Goal: Book appointment/travel/reservation

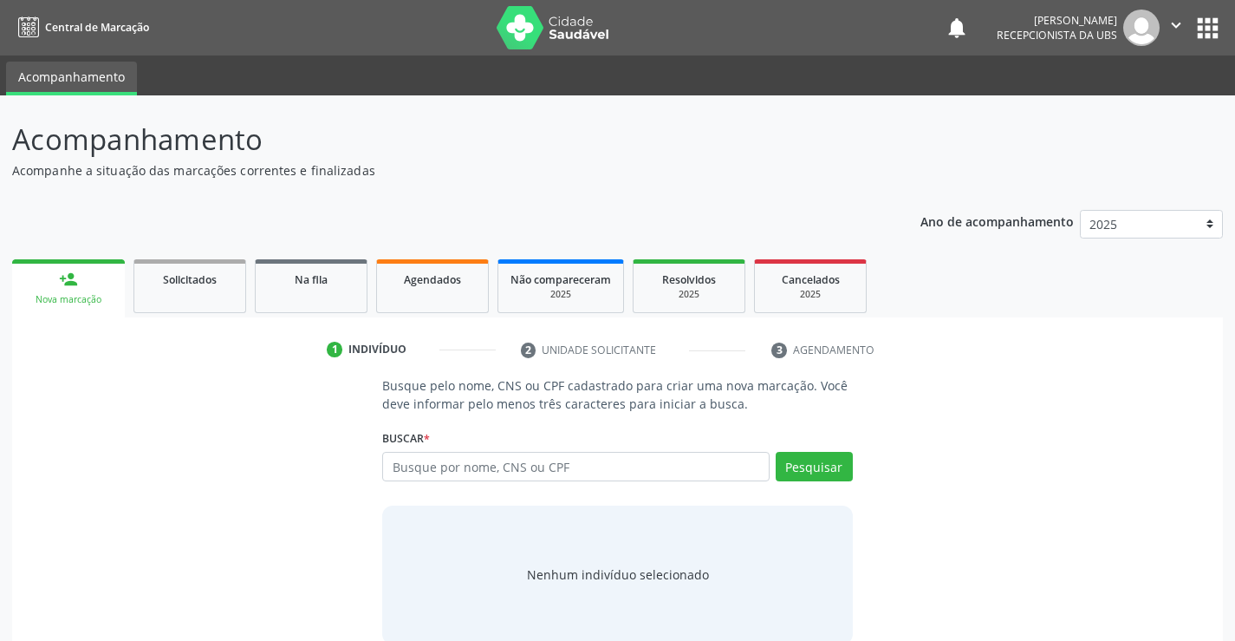
click at [413, 463] on input "text" at bounding box center [575, 466] width 387 height 29
type input "edite ferrei"
click at [503, 471] on input "edite ferrei" at bounding box center [575, 466] width 387 height 29
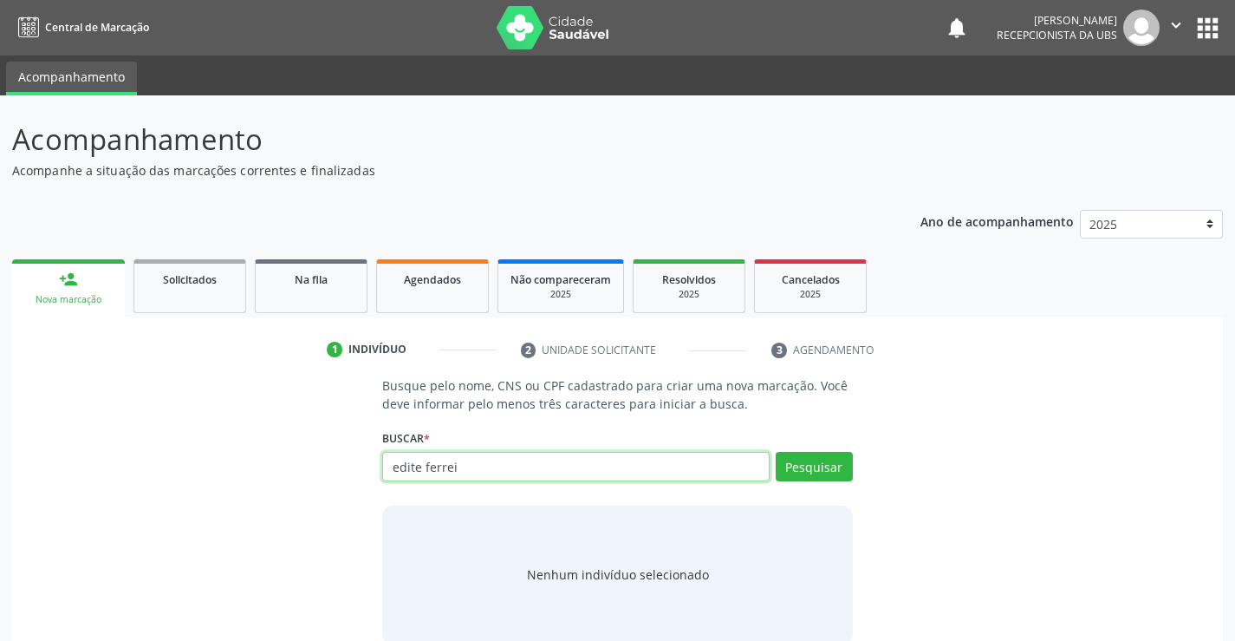
paste input "703207667262397"
type input "703207667262397"
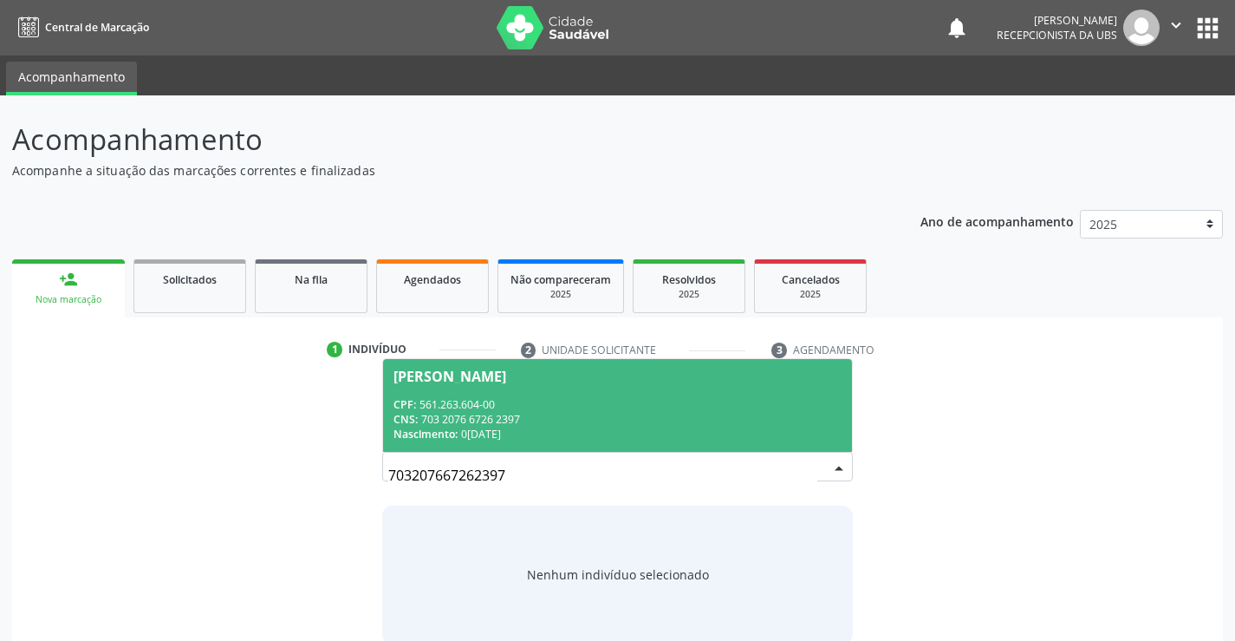
click at [602, 399] on div "CPF: 561.263.604-00" at bounding box center [616, 404] width 447 height 15
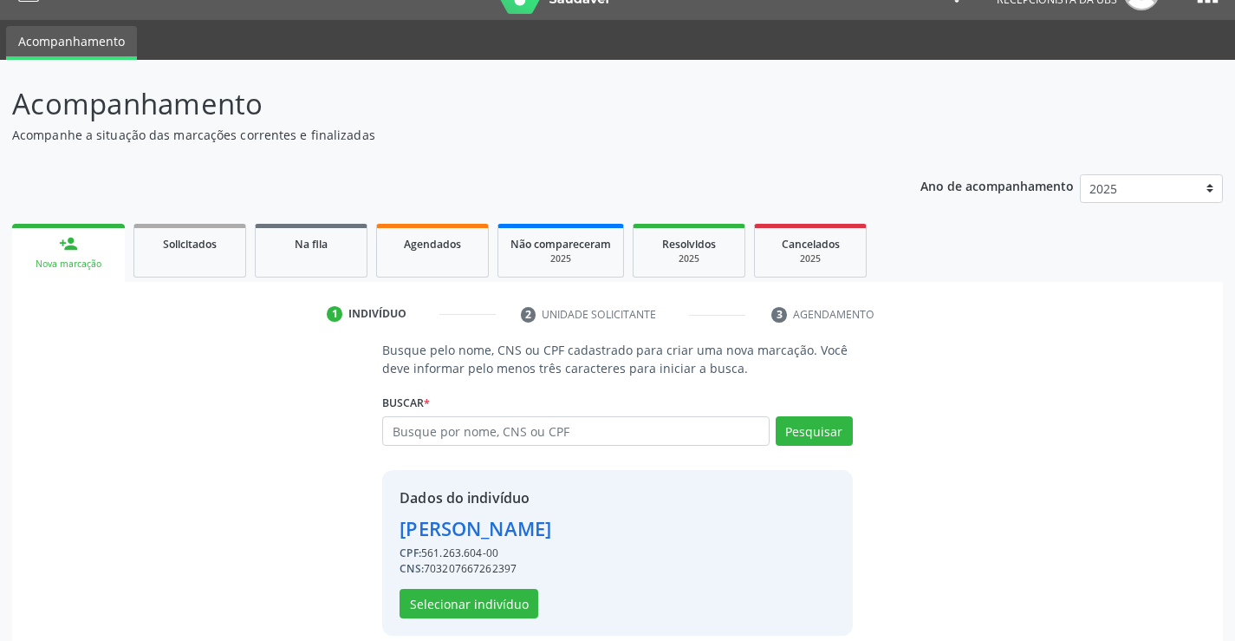
scroll to position [55, 0]
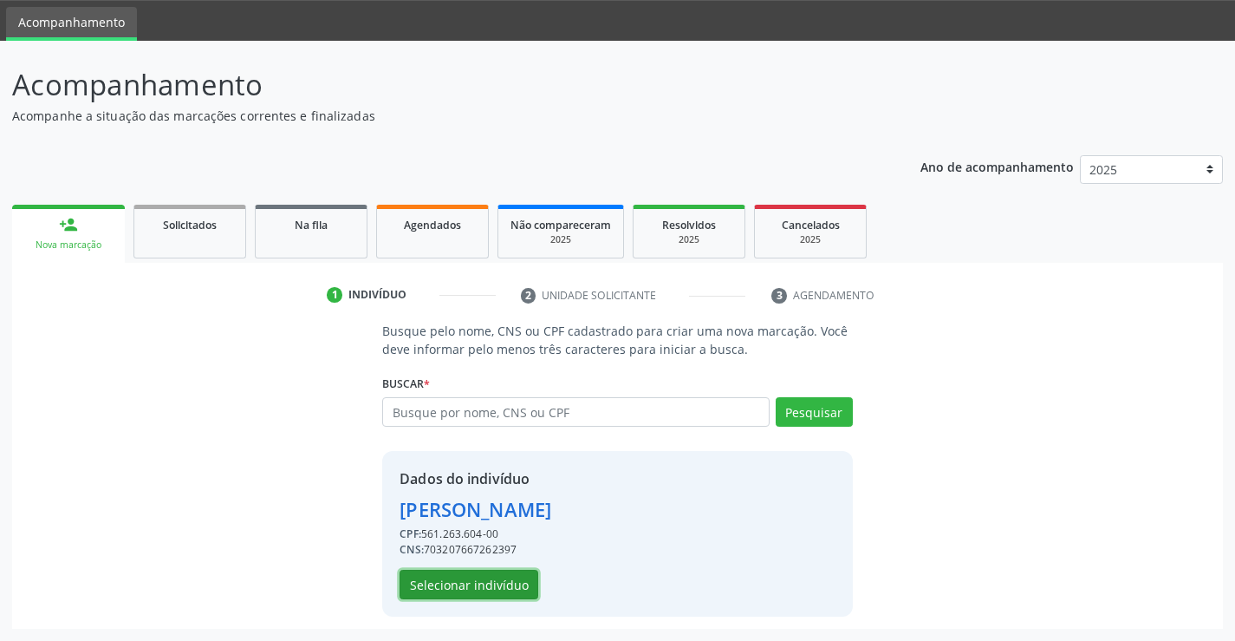
click at [447, 581] on button "Selecionar indivíduo" at bounding box center [469, 583] width 139 height 29
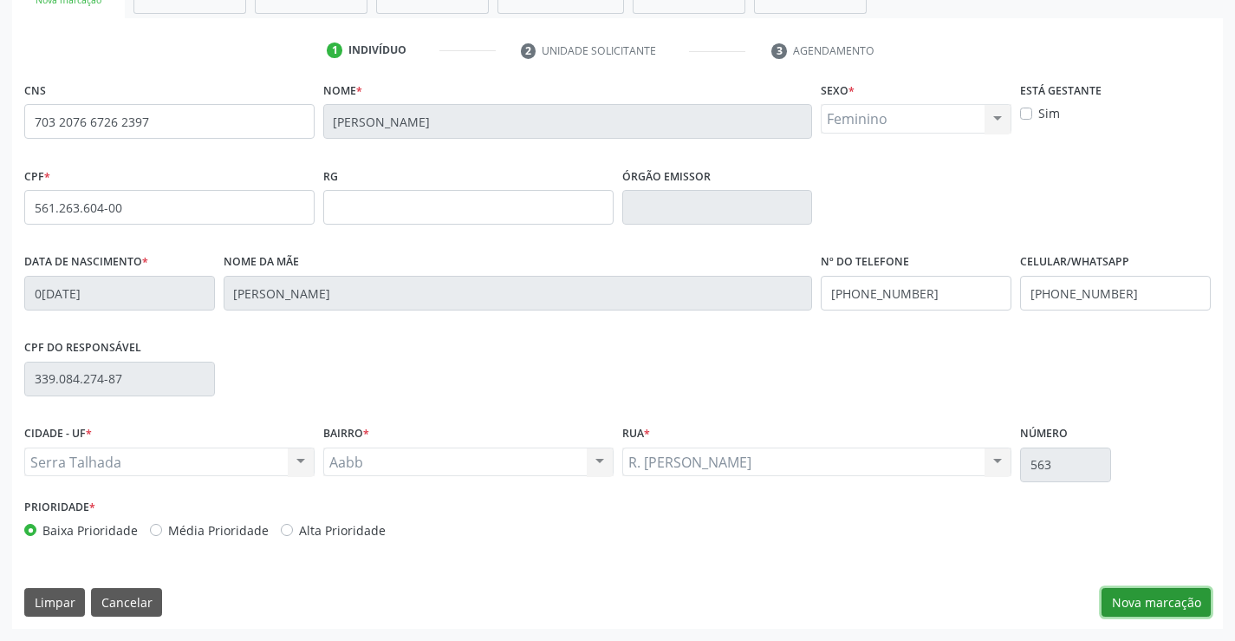
click at [1200, 608] on button "Nova marcação" at bounding box center [1156, 602] width 109 height 29
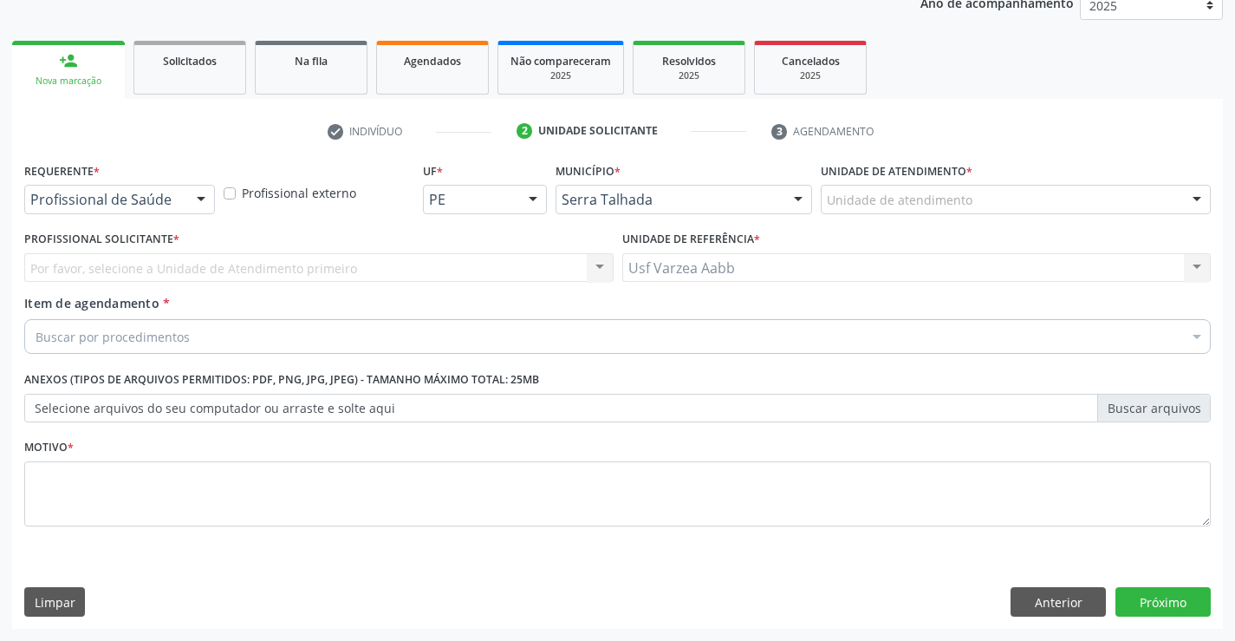
scroll to position [218, 0]
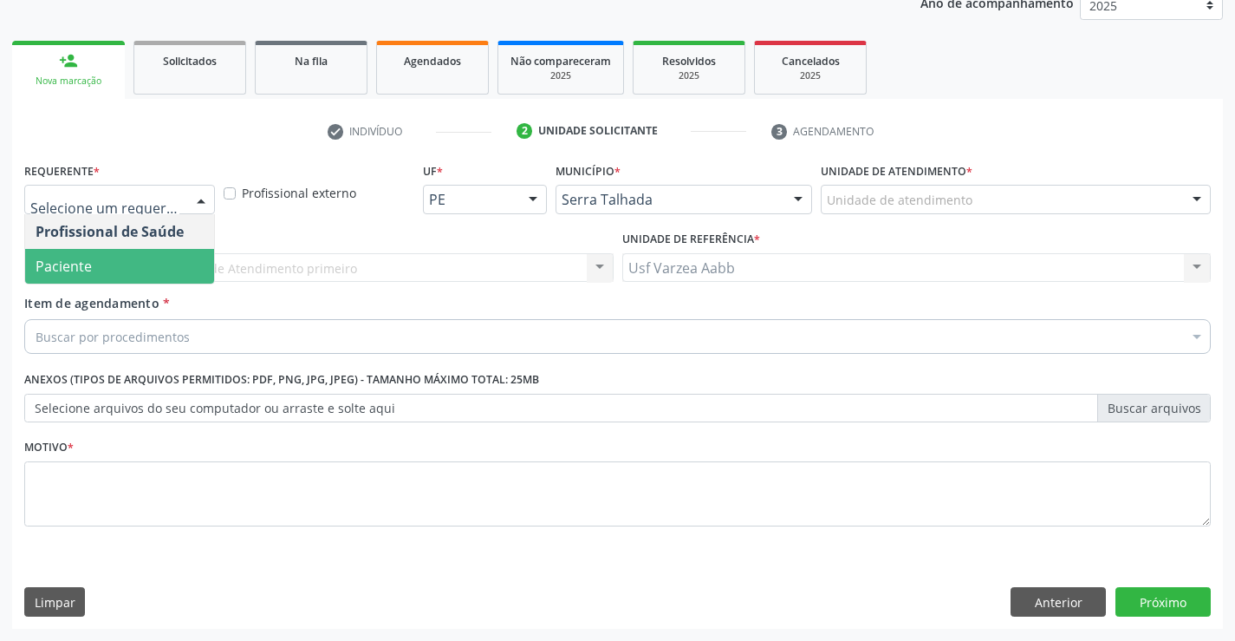
click at [126, 259] on span "Paciente" at bounding box center [119, 266] width 189 height 35
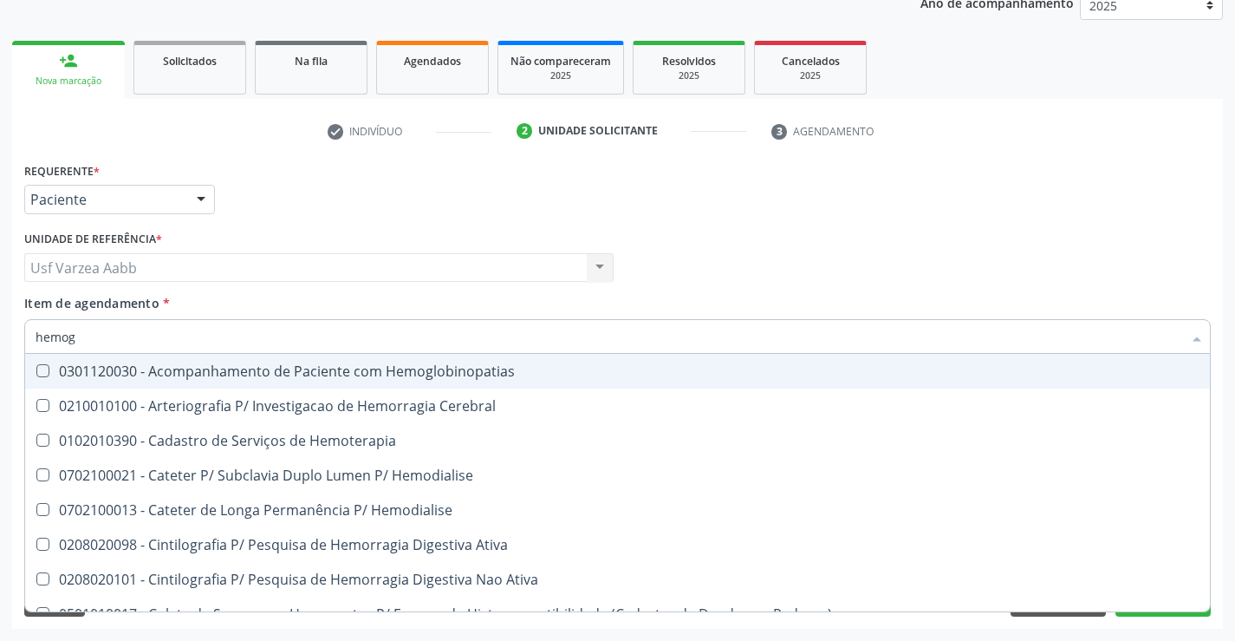
type input "hemogr"
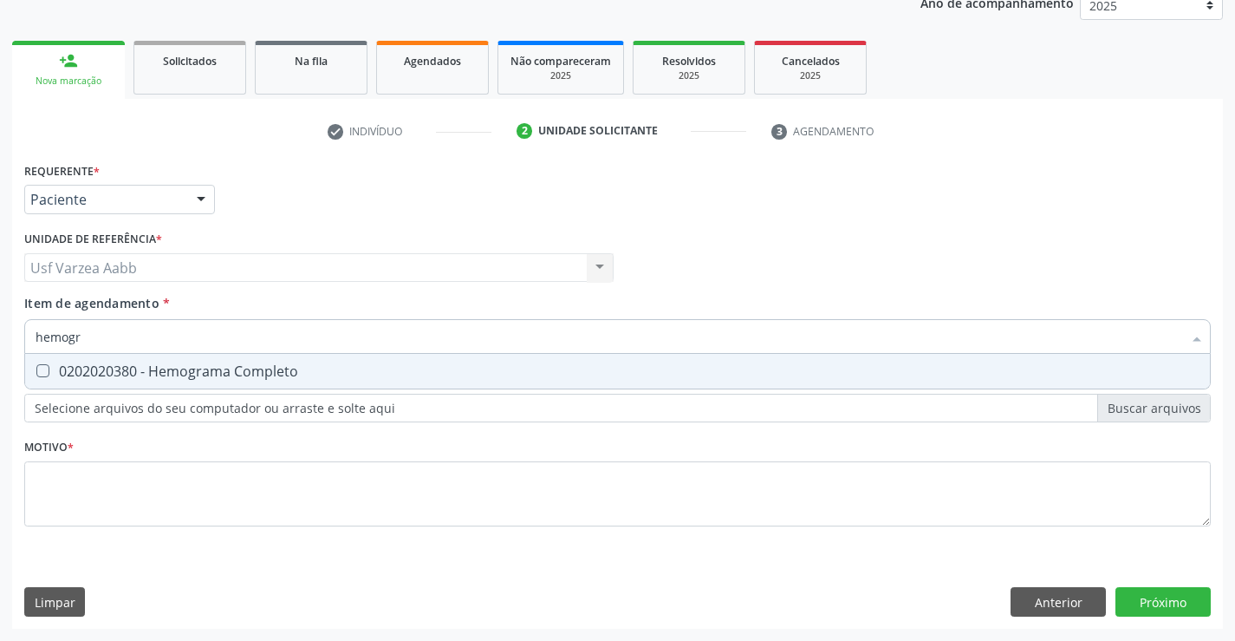
click at [144, 367] on div "0202020380 - Hemograma Completo" at bounding box center [618, 371] width 1164 height 14
checkbox Completo "true"
click at [154, 332] on input "hemogr" at bounding box center [609, 336] width 1147 height 35
type input "gl"
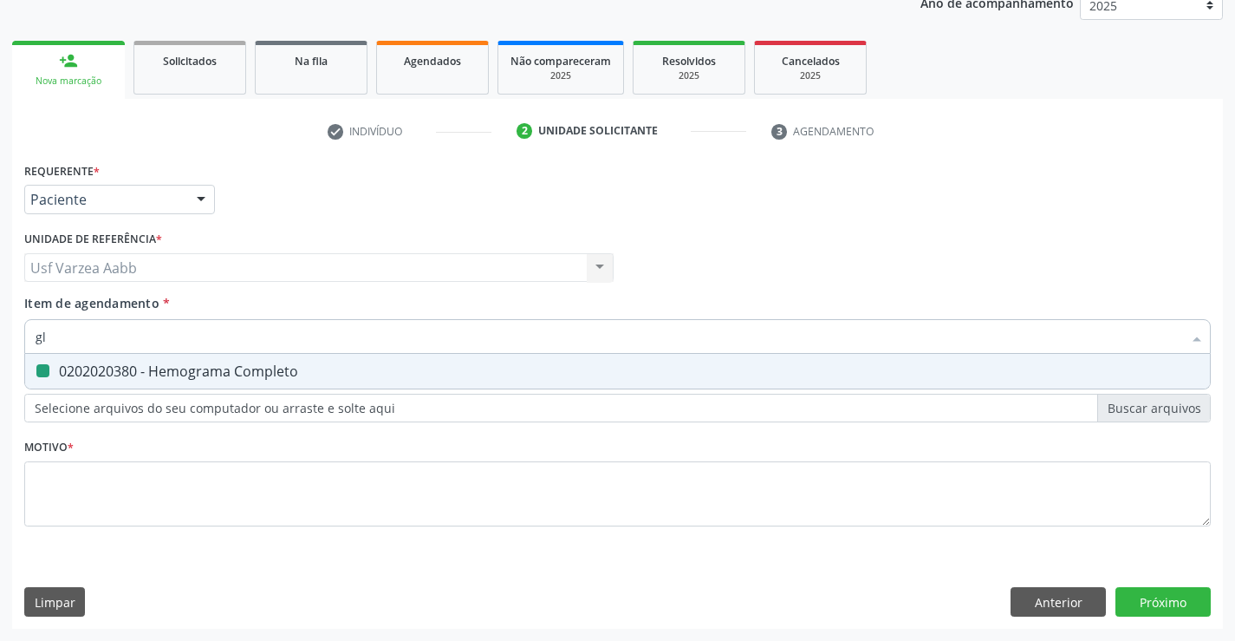
checkbox Completo "false"
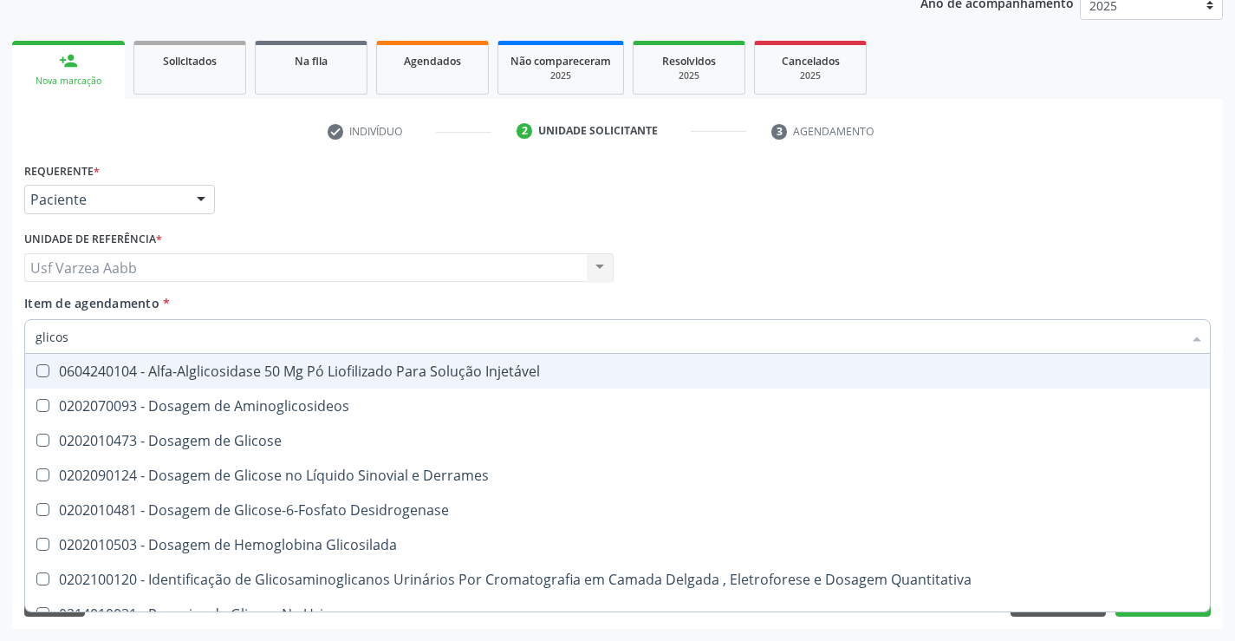
type input "glicose"
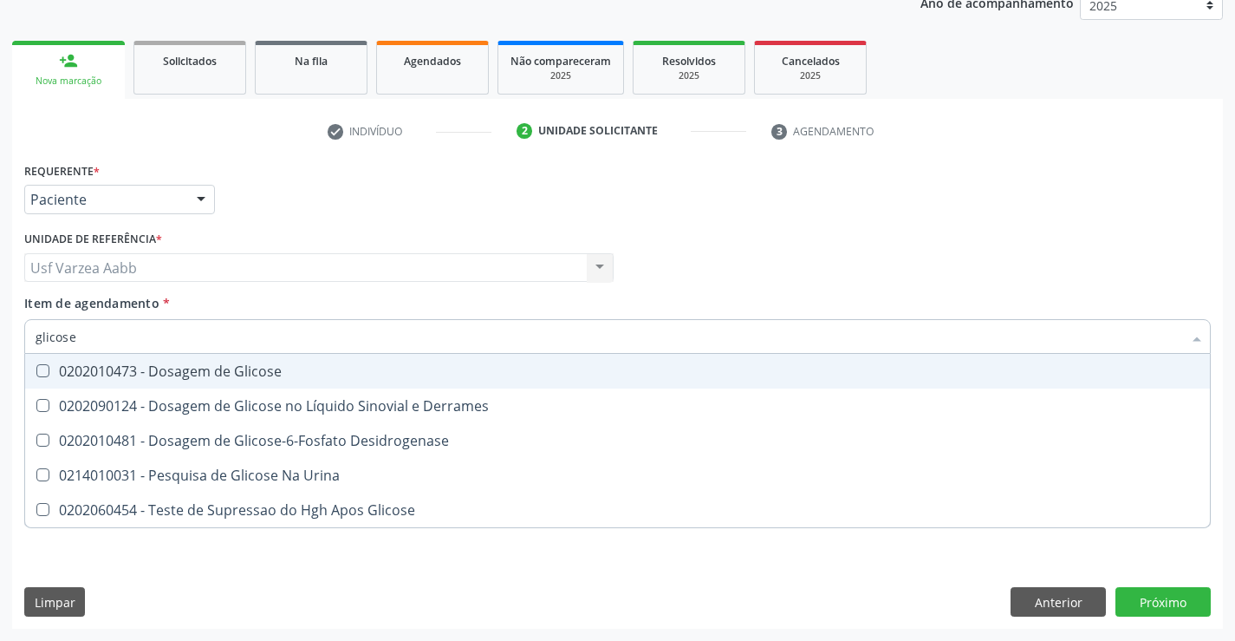
click at [192, 364] on div "0202010473 - Dosagem de Glicose" at bounding box center [618, 371] width 1164 height 14
checkbox Glicose "true"
click at [202, 339] on input "glicose" at bounding box center [609, 336] width 1147 height 35
type input "gl"
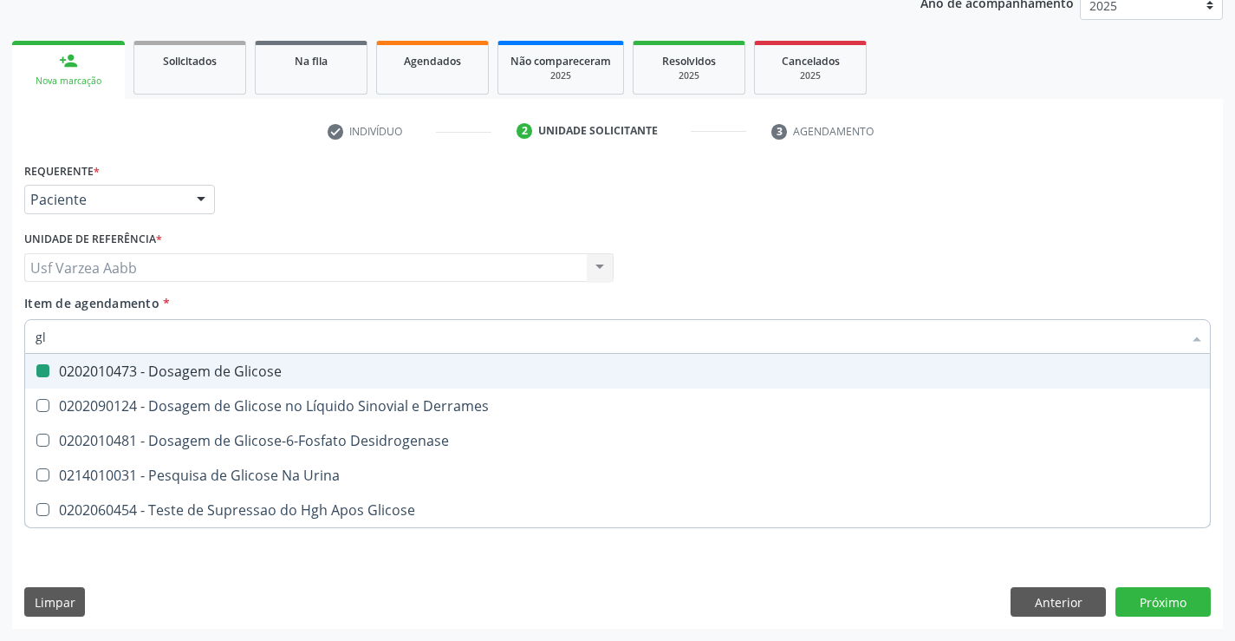
checkbox Glicose "false"
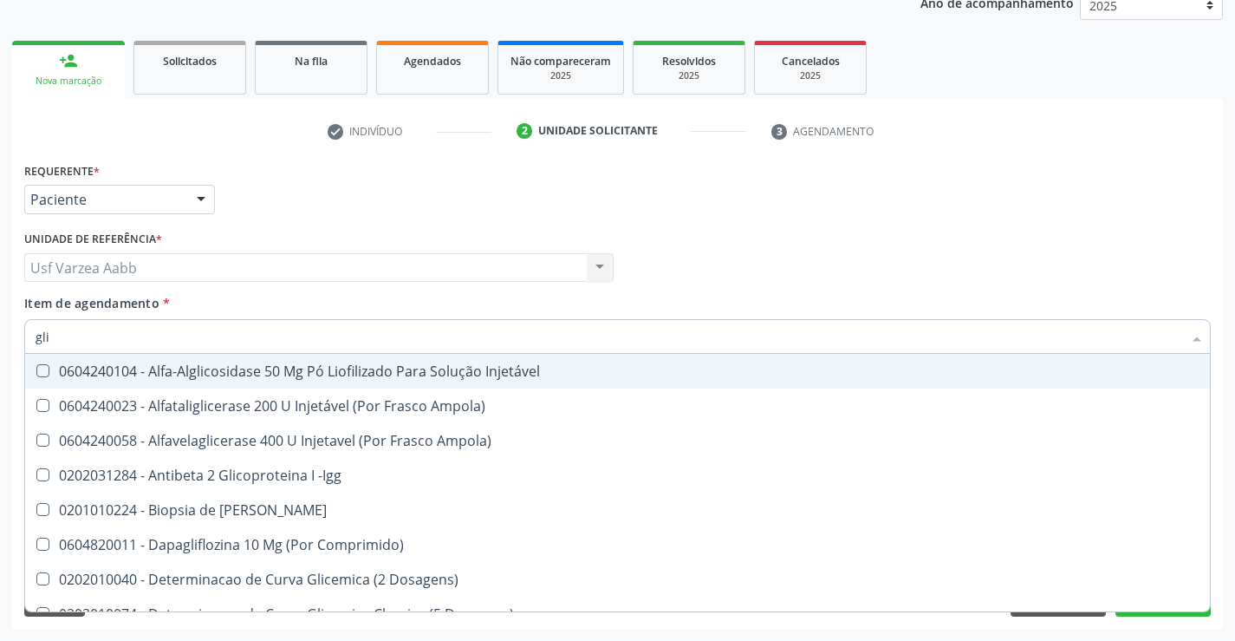
type input "glic"
checkbox Aminoglicosideos "true"
checkbox Glicose "false"
type input "glico"
checkbox Dosagens\) "true"
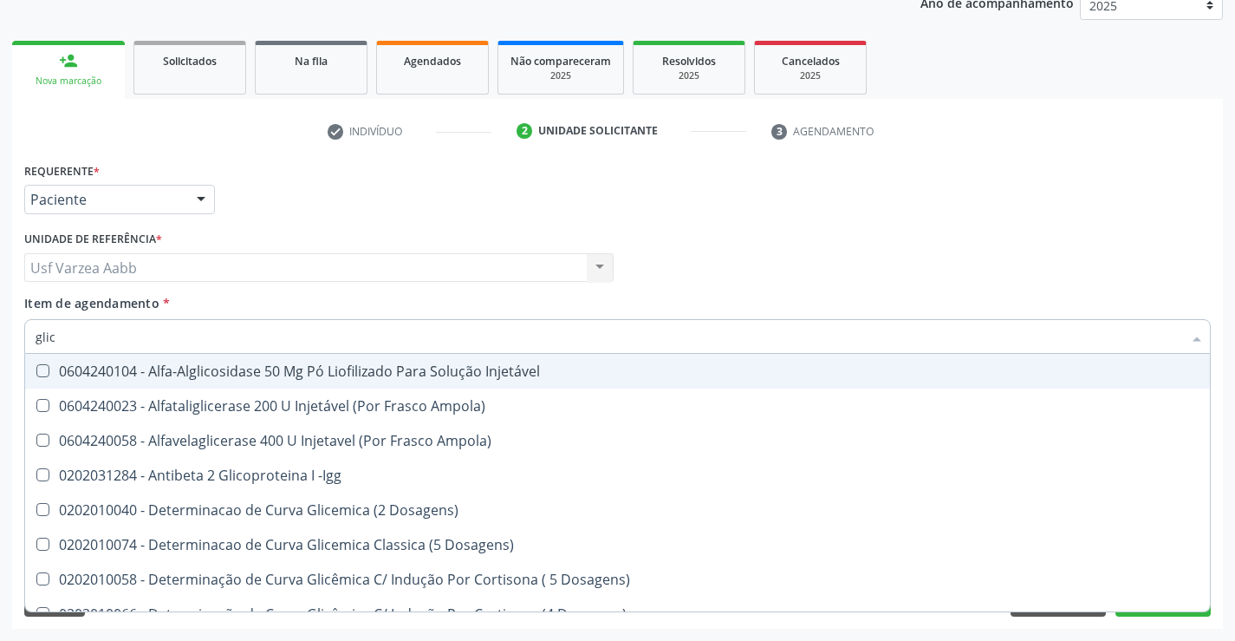
checkbox Glicose "false"
type input "glicos"
checkbox Ampola\) "true"
checkbox Dosagens\) "false"
type input "glicosi"
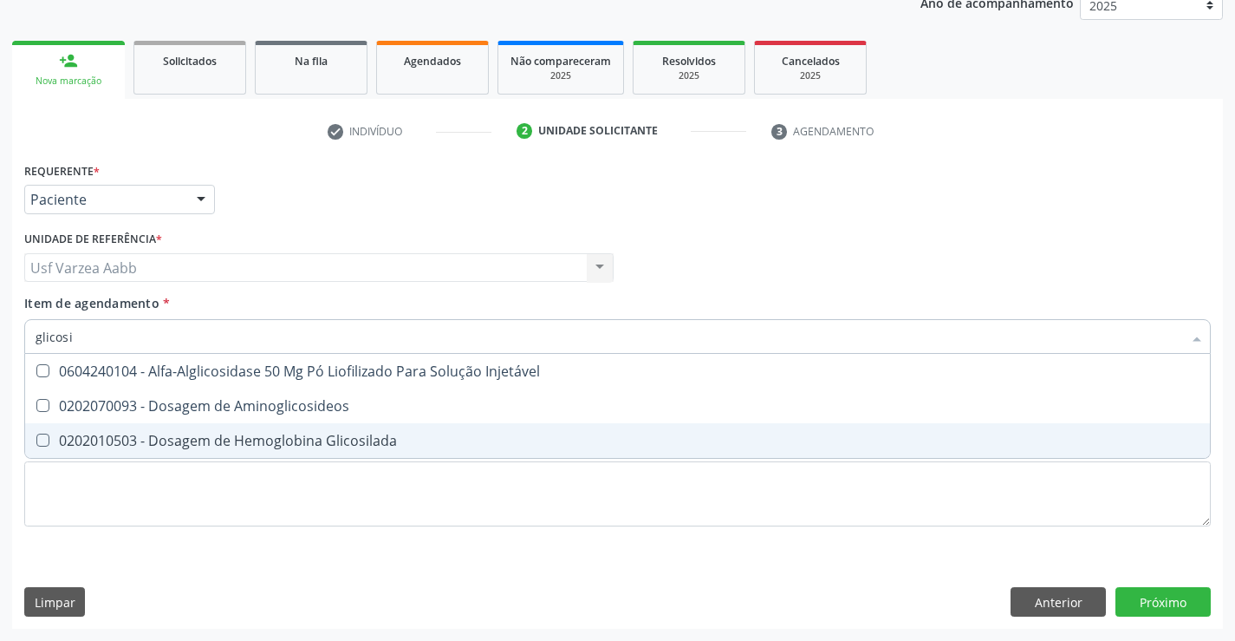
click at [212, 433] on div "0202010503 - Dosagem de Hemoglobina Glicosilada" at bounding box center [618, 440] width 1164 height 14
checkbox Glicosilada "true"
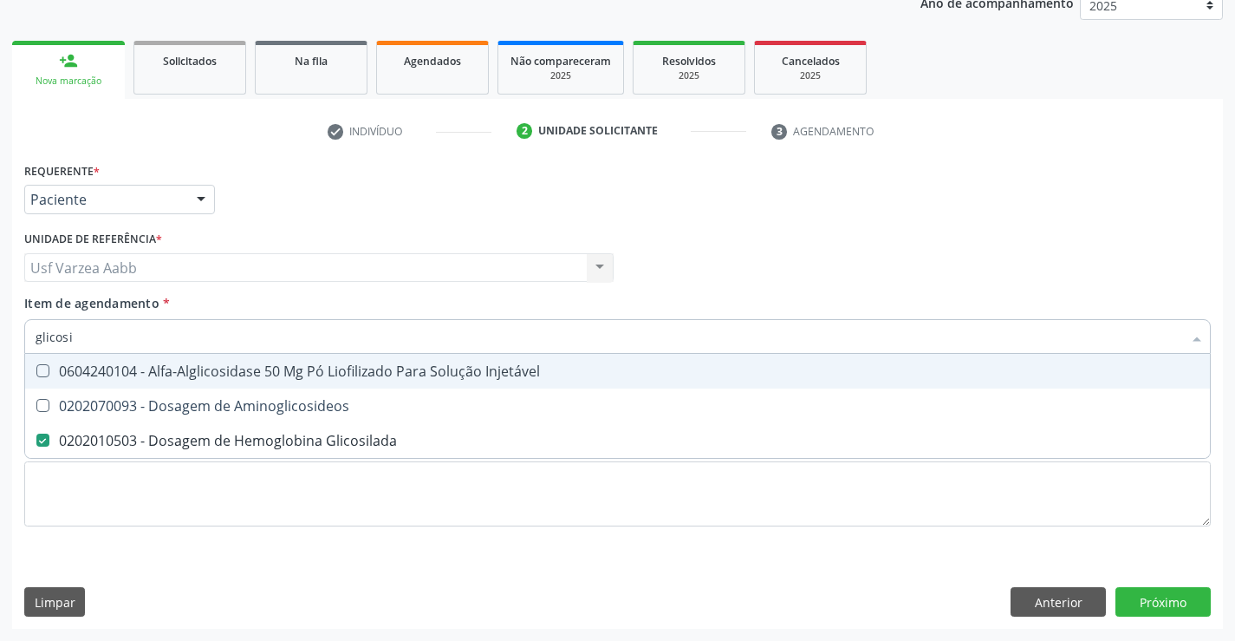
click at [242, 325] on input "glicosi" at bounding box center [609, 336] width 1147 height 35
type input "t"
checkbox Glicosilada "false"
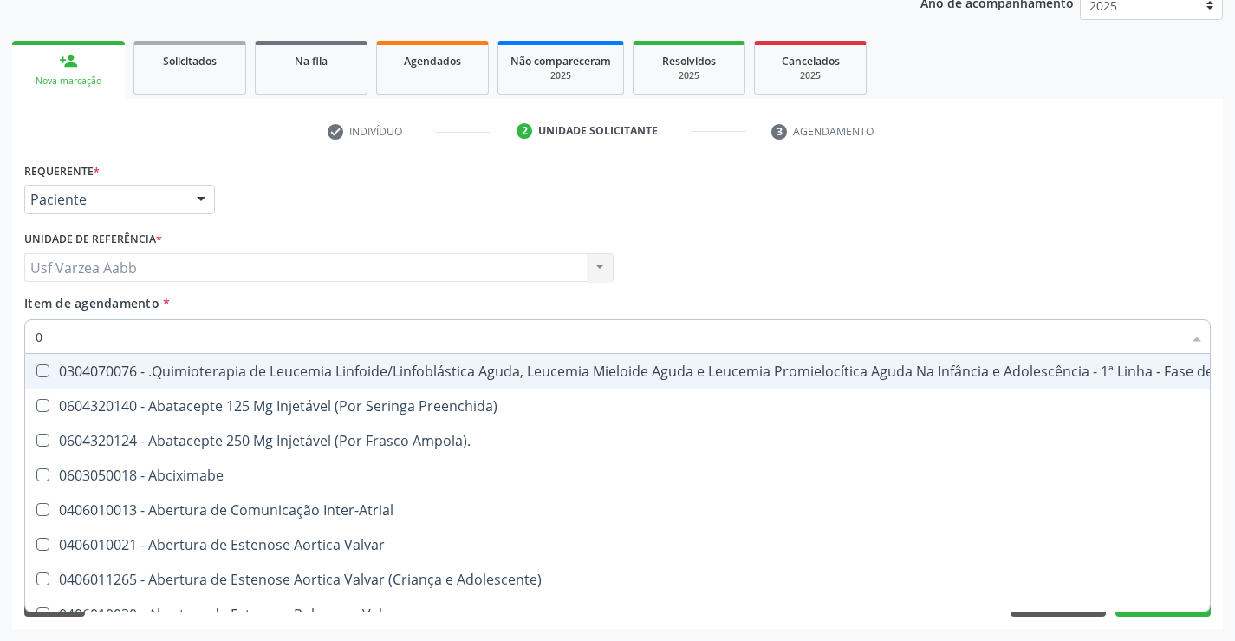
type input "02"
checkbox Coclear "true"
checkbox Orofacial "true"
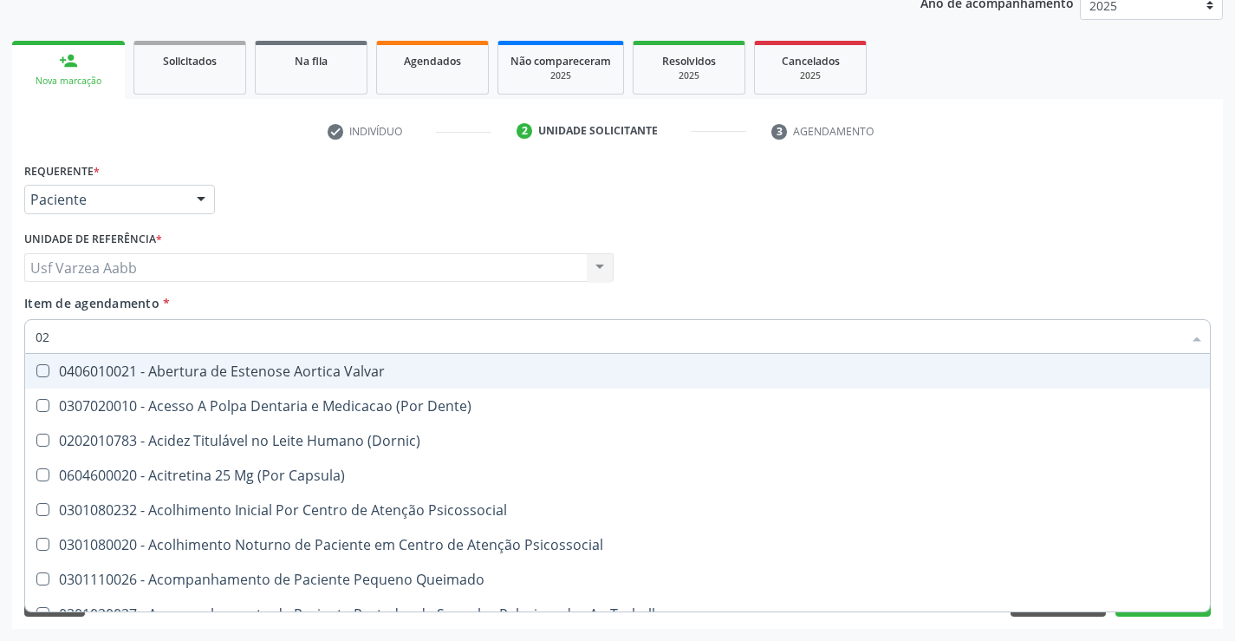
type input "020"
checkbox \(Qualitativo\) "true"
checkbox Glomerular "true"
checkbox Glicose "false"
checkbox Glicosilada "false"
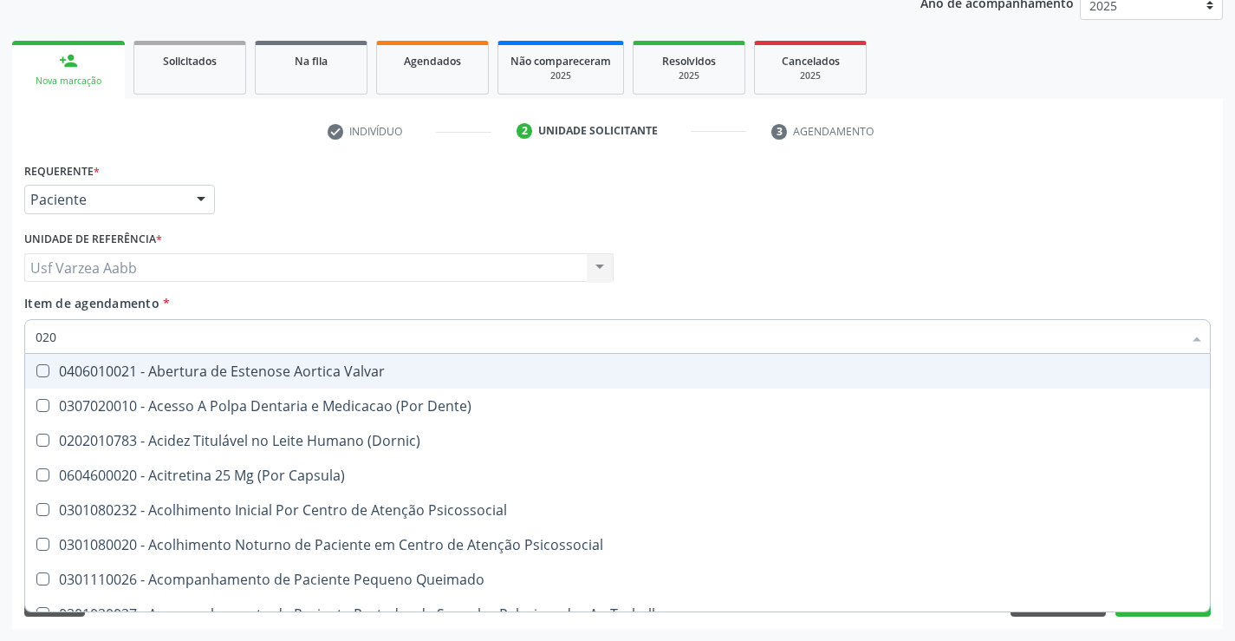
checkbox \(T3\) "true"
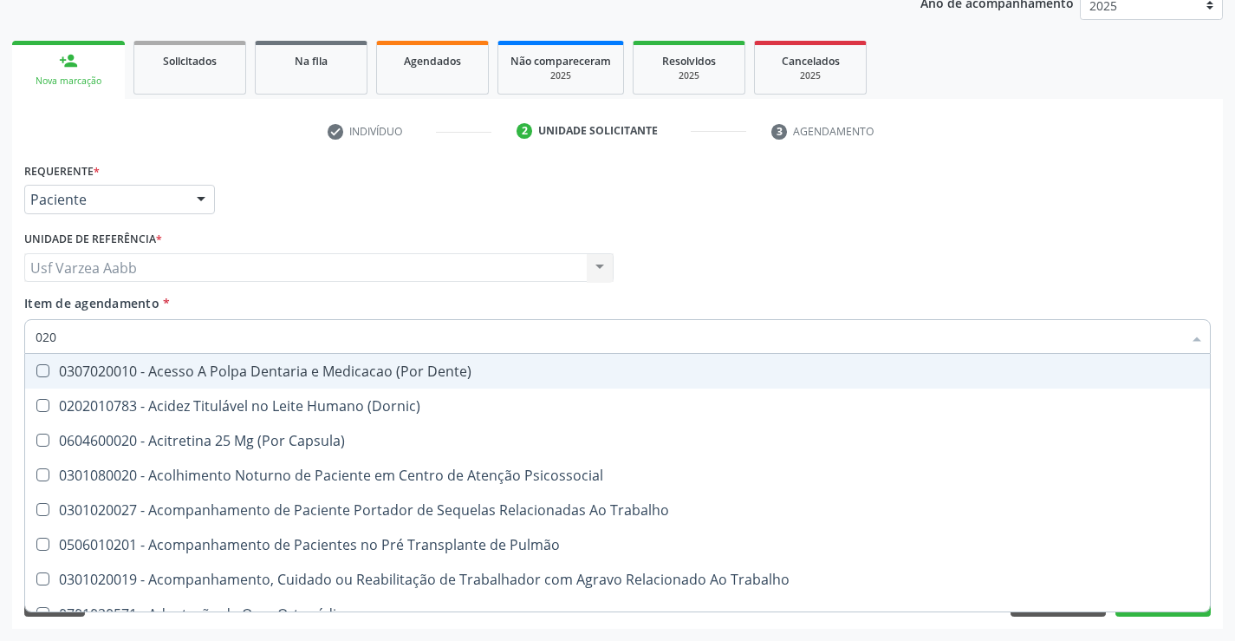
type input "0202"
checkbox Laser "true"
checkbox Septostomia "true"
checkbox Biologica "true"
checkbox Glicose "false"
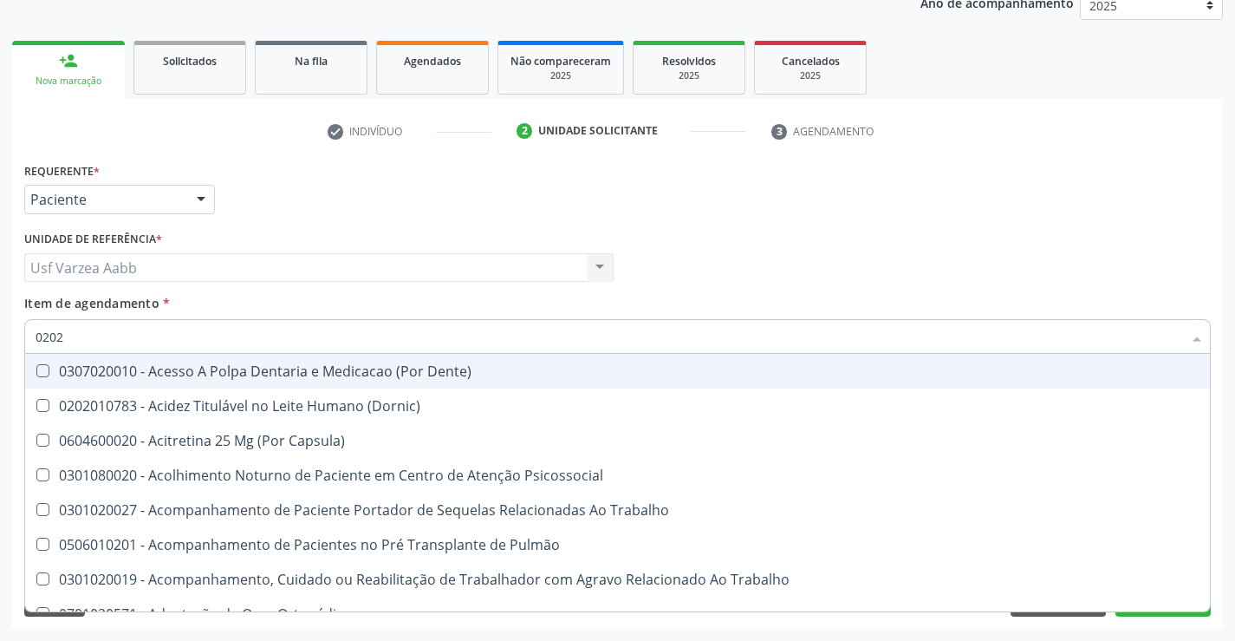
type input "02020"
checkbox Salivar "true"
checkbox Trabalho "true"
checkbox Laser "false"
checkbox Septostomia "false"
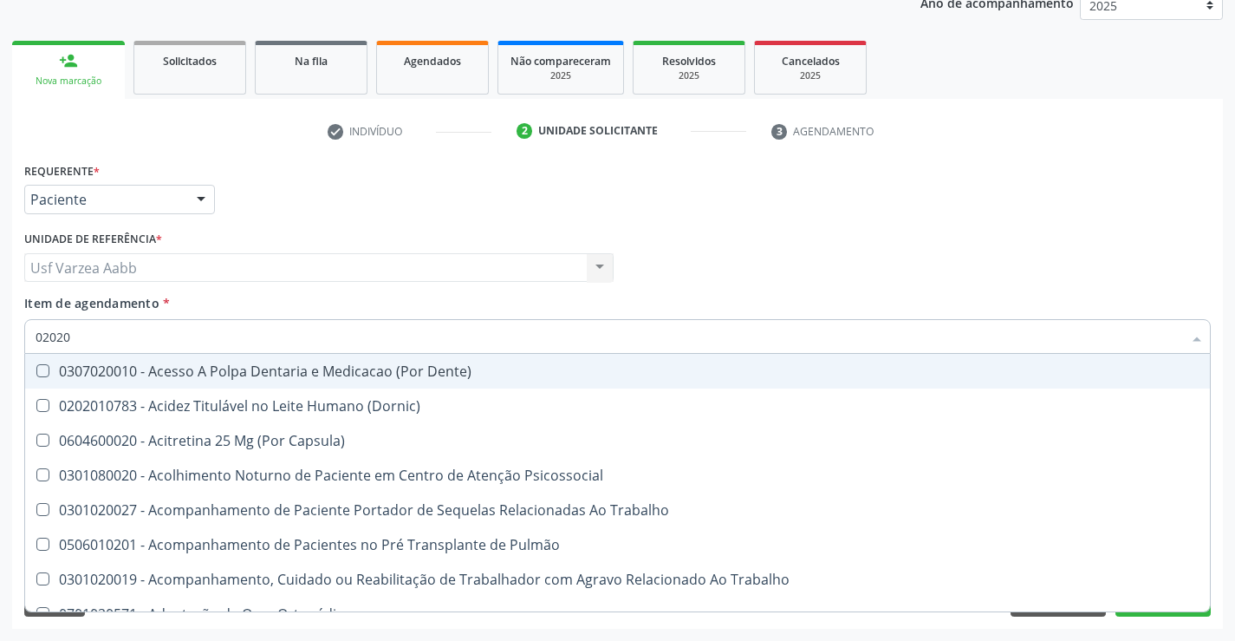
checkbox \(Cantoplastia\) "true"
checkbox Biologica "false"
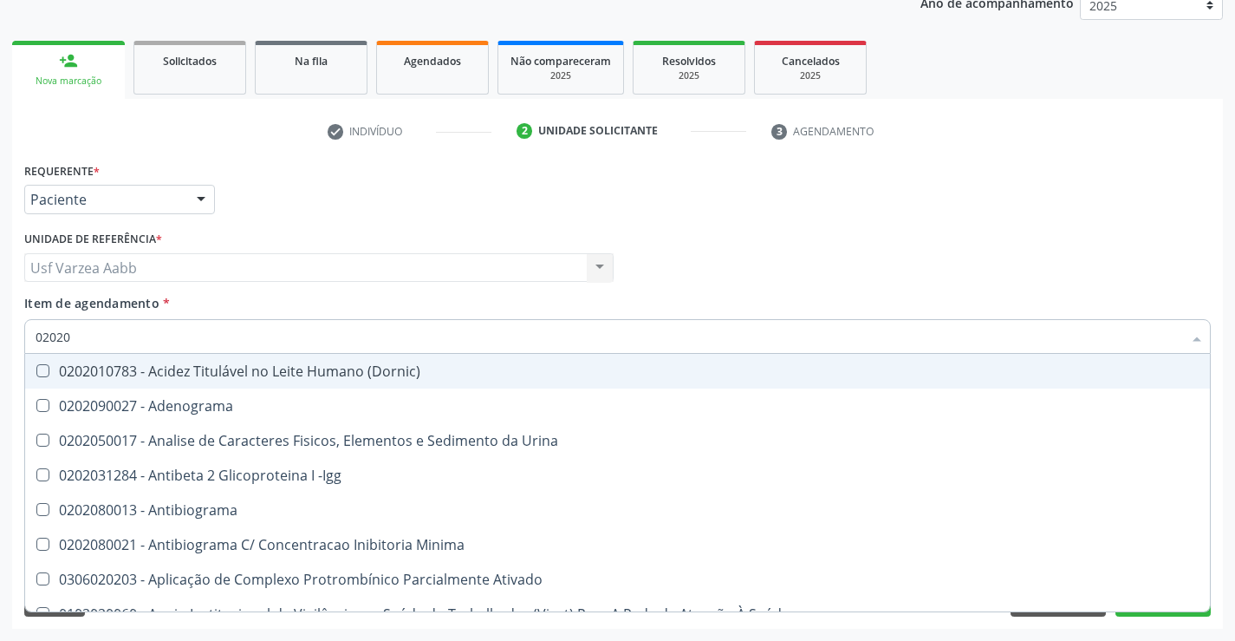
type input "020202"
checkbox Molecular "true"
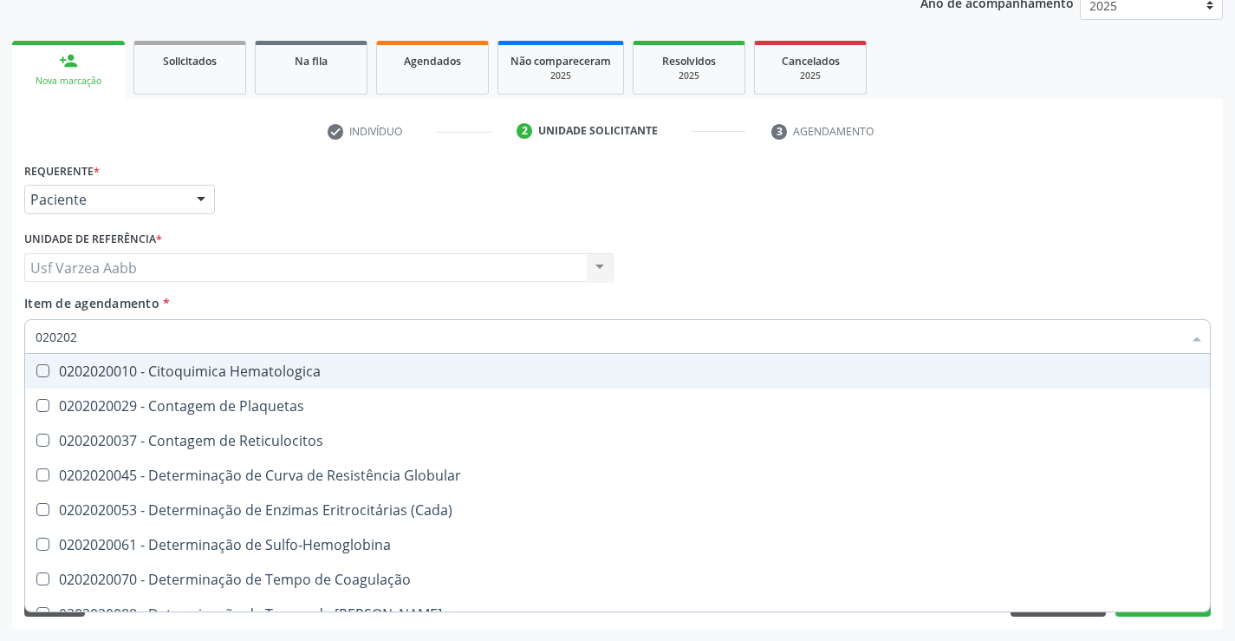
type input "0202020"
checkbox Hematocrito "true"
checkbox Completo "false"
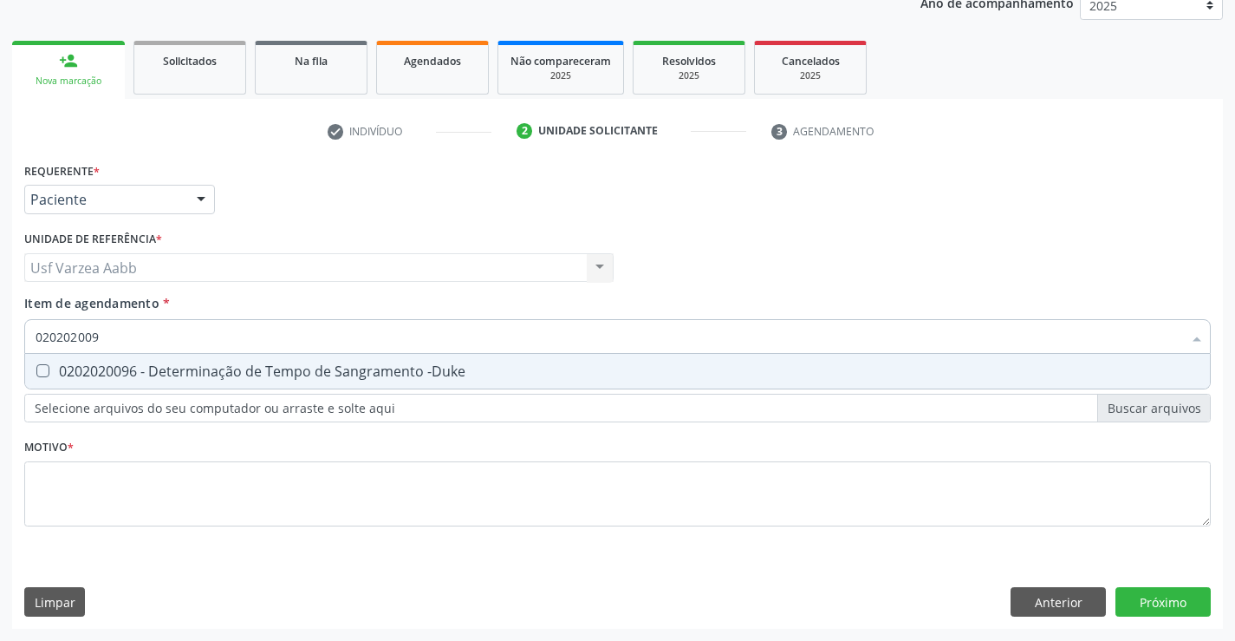
type input "0202020096"
click at [198, 381] on span "0202020096 - Determinação de Tempo de Sangramento -Duke" at bounding box center [617, 371] width 1185 height 35
checkbox -Duke "true"
type input "02020200"
checkbox -Duke "false"
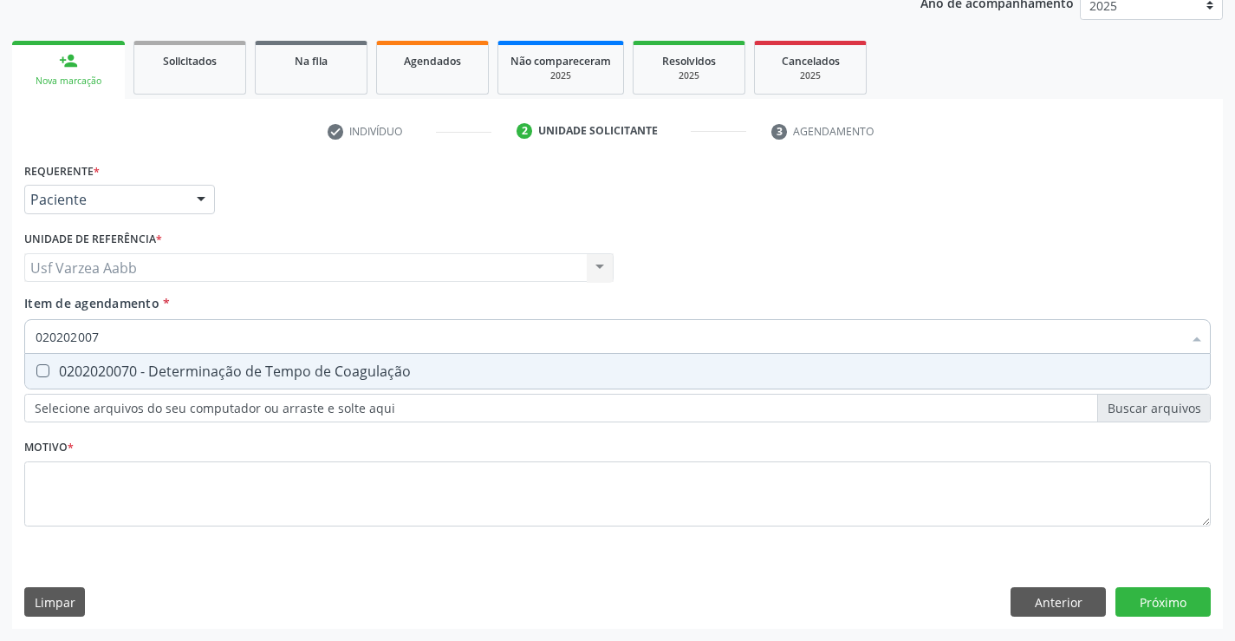
type input "0202020070"
click at [172, 364] on div "0202020070 - Determinação de Tempo de Coagulação" at bounding box center [618, 371] width 1164 height 14
checkbox Coagulação "true"
type input "02020200"
checkbox Coagulação "false"
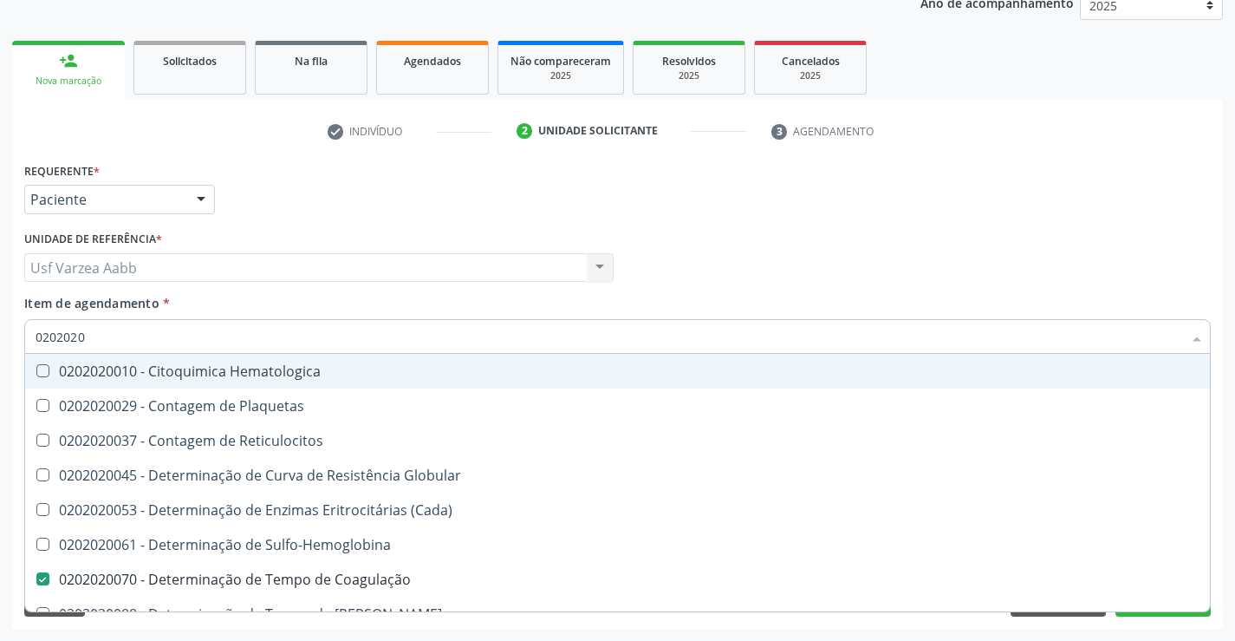
type input "02020201"
checkbox Coagulação "false"
checkbox -Duke "false"
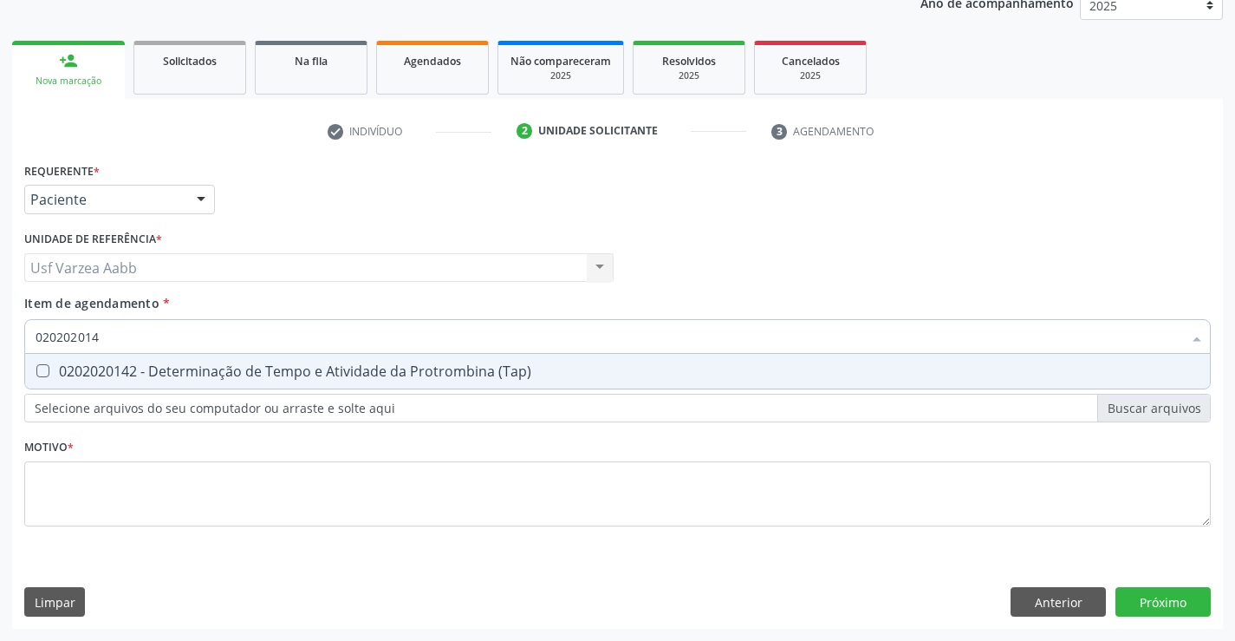
type input "0202020142"
click at [172, 364] on div "0202020142 - Determinação de Tempo e Atividade da Protrombina (Tap)" at bounding box center [618, 371] width 1164 height 14
checkbox \(Tap\) "true"
click at [182, 507] on div "Requerente * Paciente Profissional de Saúde Paciente Nenhum resultado encontrad…" at bounding box center [617, 354] width 1187 height 393
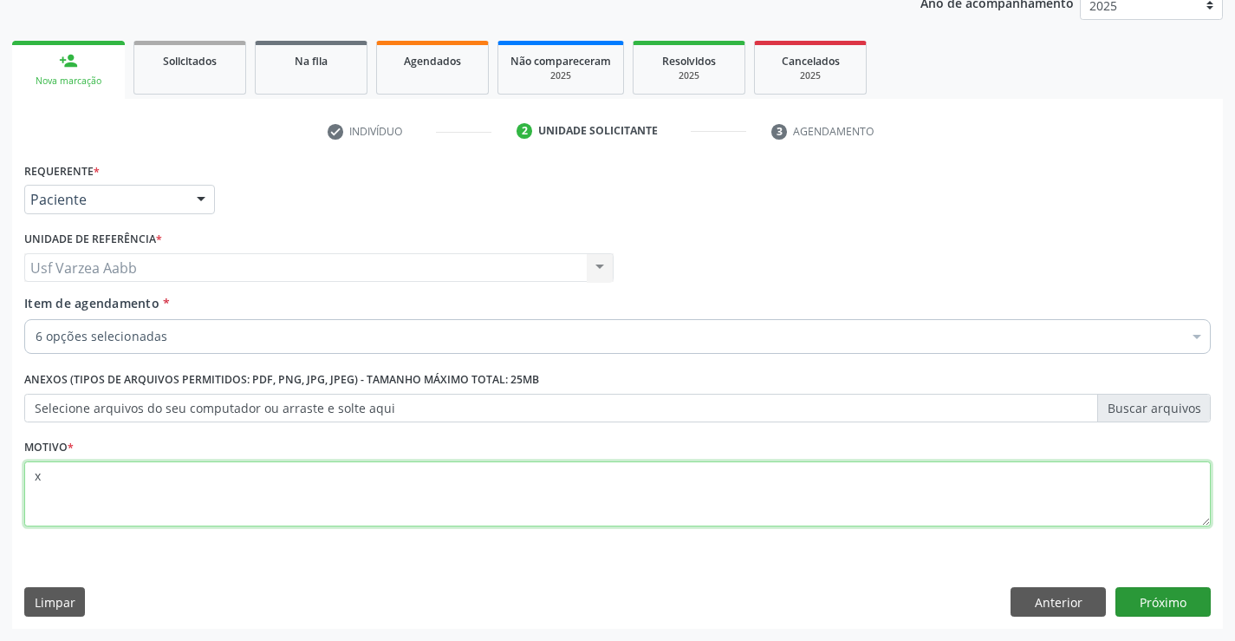
type textarea "x"
click at [1183, 596] on button "Próximo" at bounding box center [1162, 601] width 95 height 29
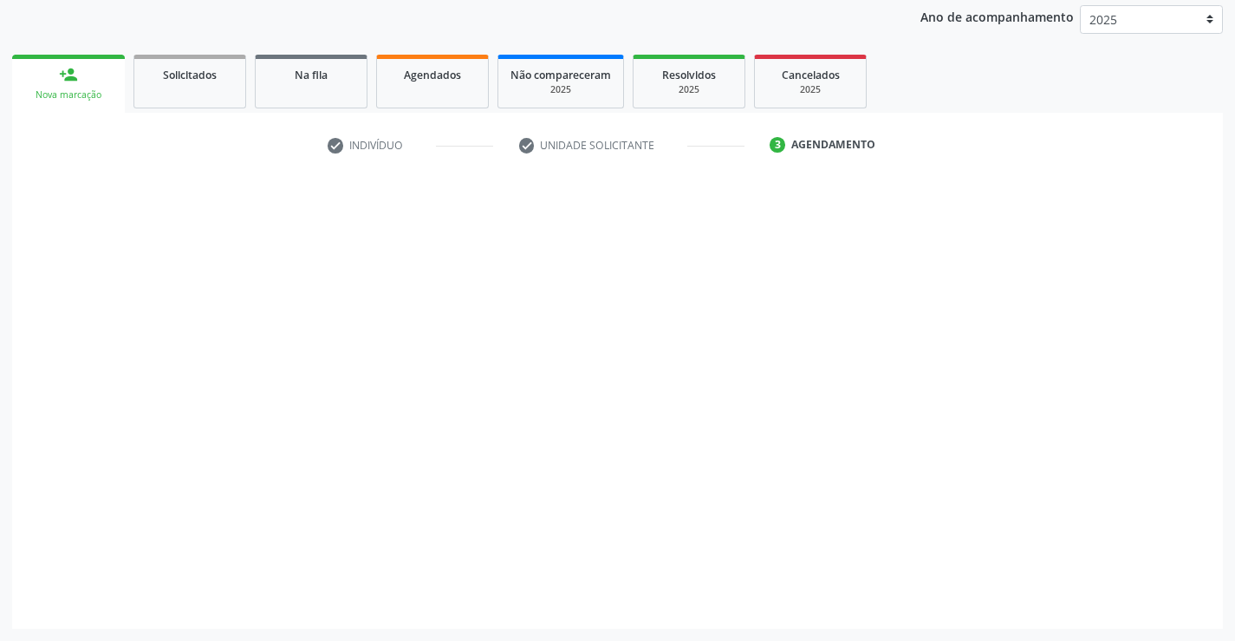
scroll to position [205, 0]
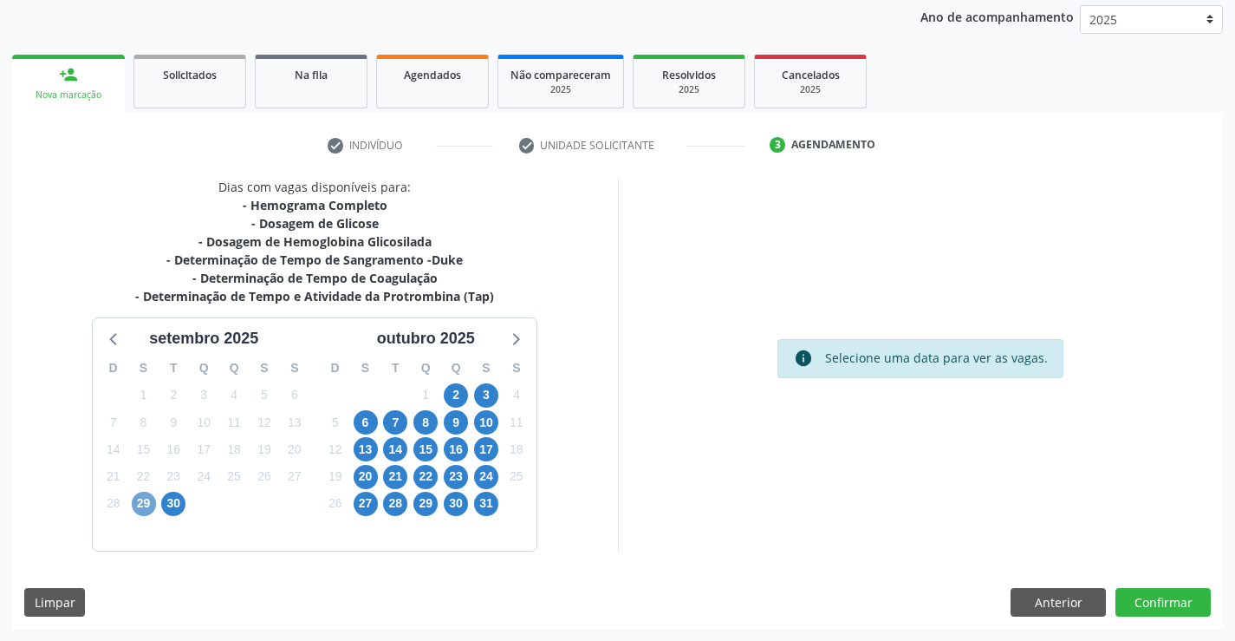
click at [149, 507] on span "29" at bounding box center [144, 503] width 24 height 24
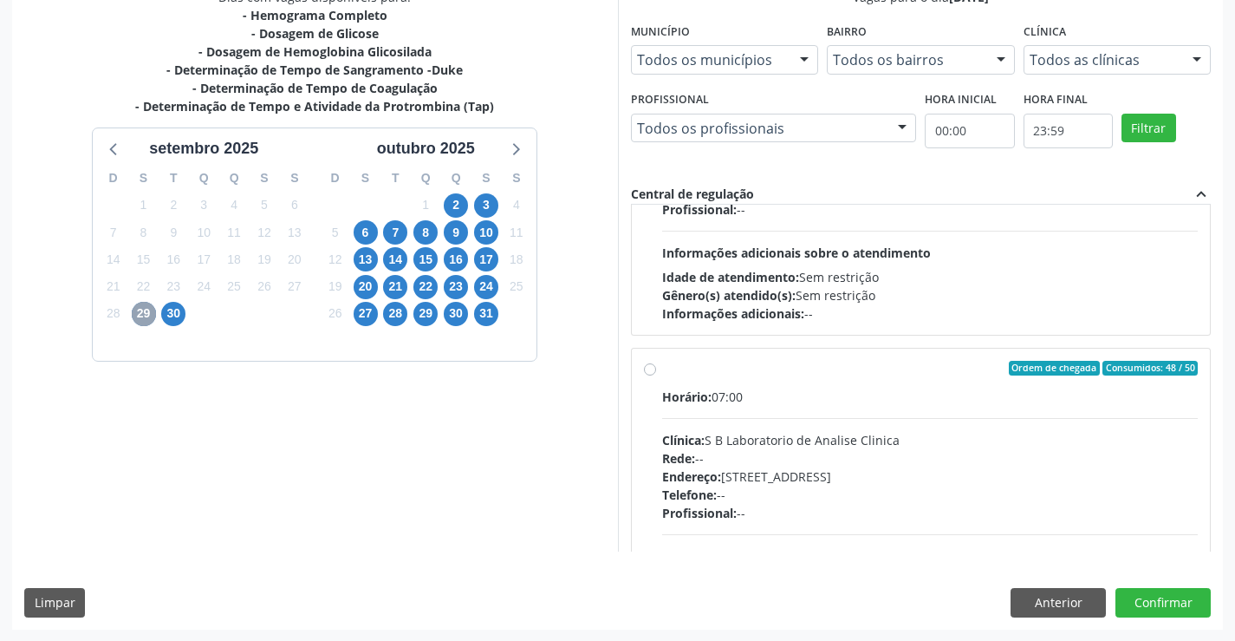
scroll to position [395, 0]
click at [662, 370] on label "Ordem de chegada Consumidos: 48 / 50 Horário: 07:00 Clínica: S B Laboratorio de…" at bounding box center [930, 493] width 537 height 266
click at [646, 370] on input "Ordem de chegada Consumidos: 48 / 50 Horário: 07:00 Clínica: S B Laboratorio de…" at bounding box center [650, 368] width 12 height 16
radio input "true"
click at [1190, 619] on div "Dias com vagas disponíveis para: - Hemograma Completo - Dosagem de Glicose - Do…" at bounding box center [617, 307] width 1211 height 641
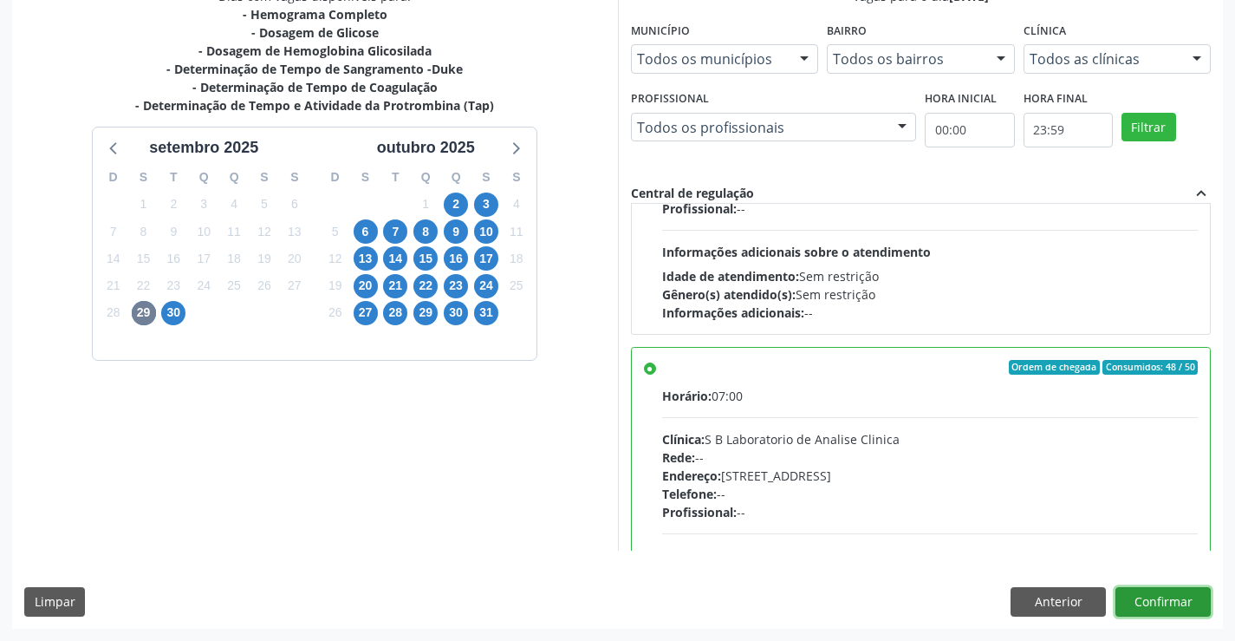
click at [1187, 596] on button "Confirmar" at bounding box center [1162, 601] width 95 height 29
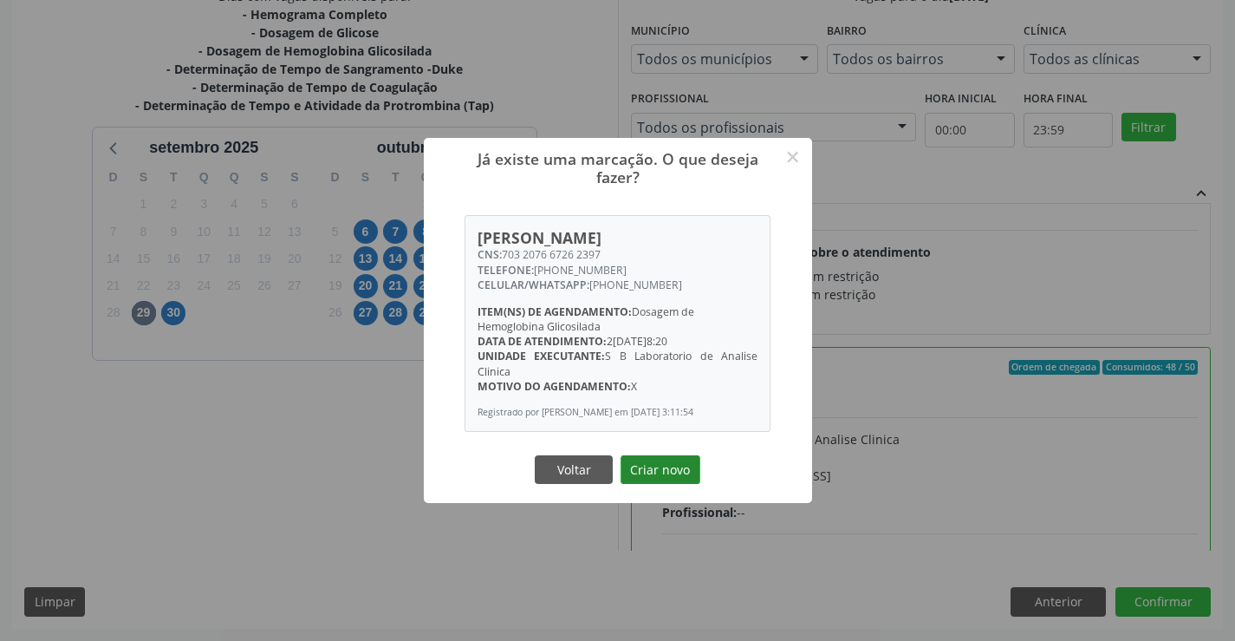
click at [647, 479] on button "Criar novo" at bounding box center [661, 469] width 80 height 29
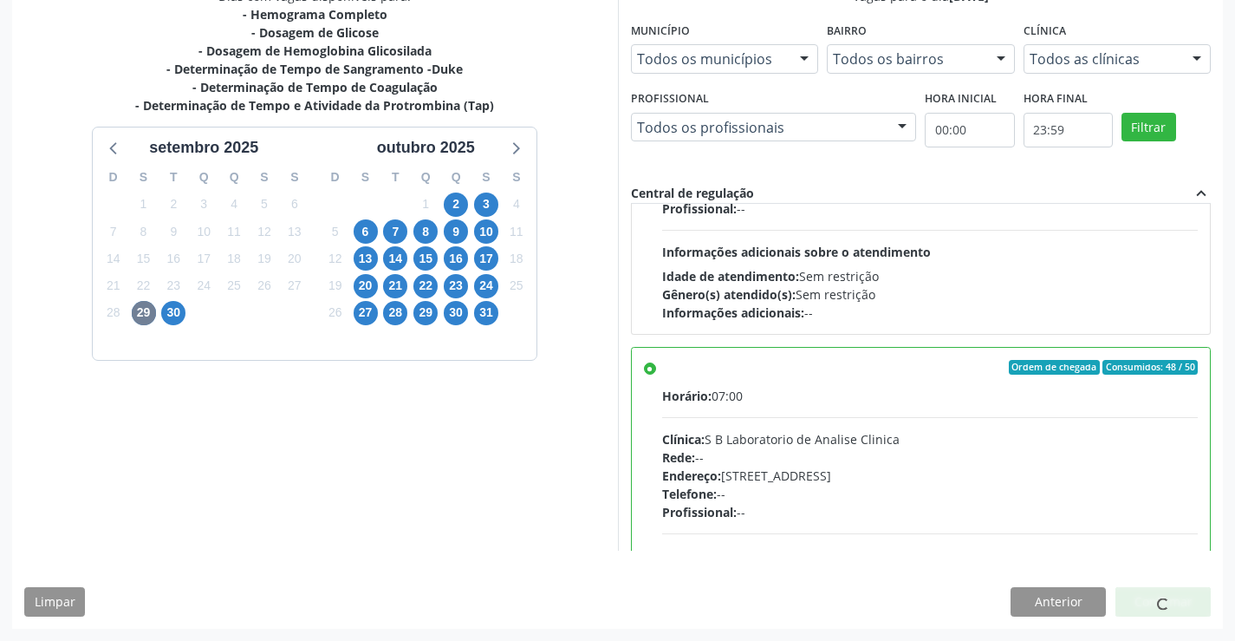
scroll to position [0, 0]
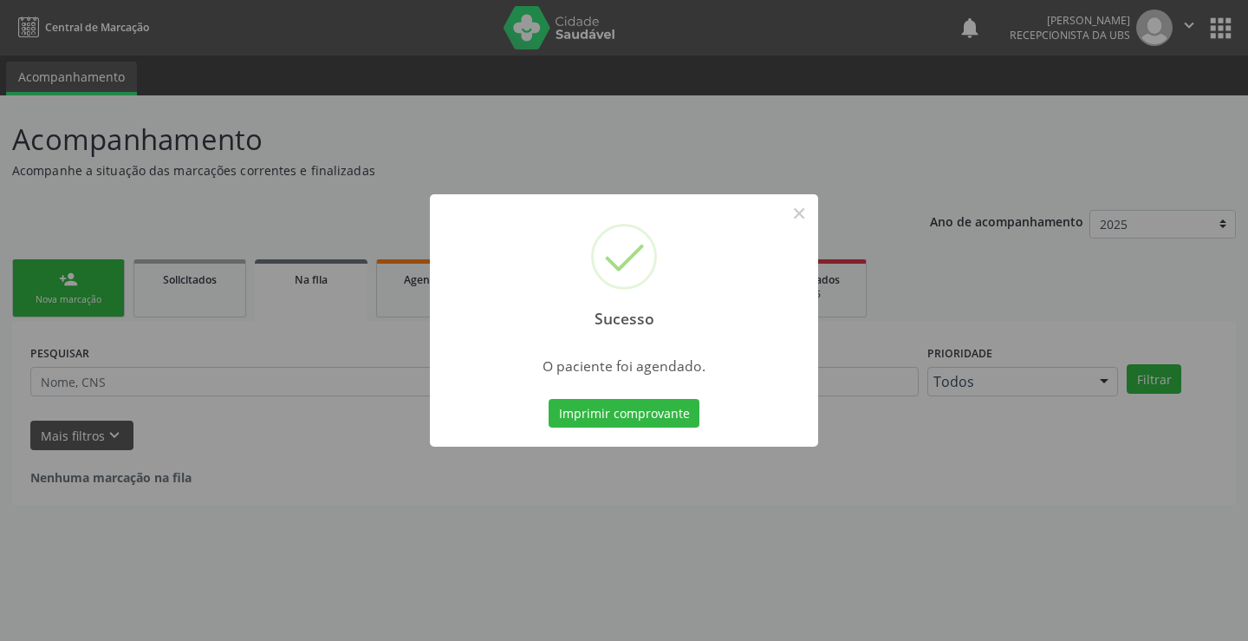
click at [575, 429] on div "Imprimir comprovante Cancel" at bounding box center [624, 413] width 159 height 36
click at [575, 418] on button "Imprimir comprovante" at bounding box center [624, 413] width 151 height 29
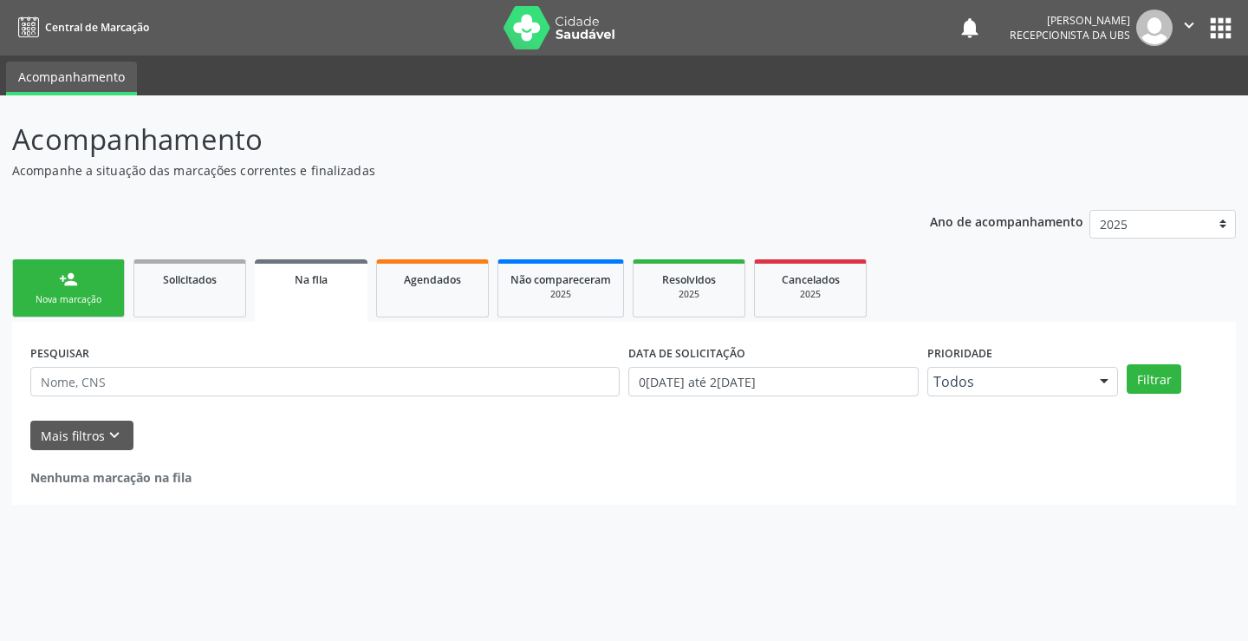
click at [55, 307] on link "person_add Nova marcação" at bounding box center [68, 288] width 113 height 58
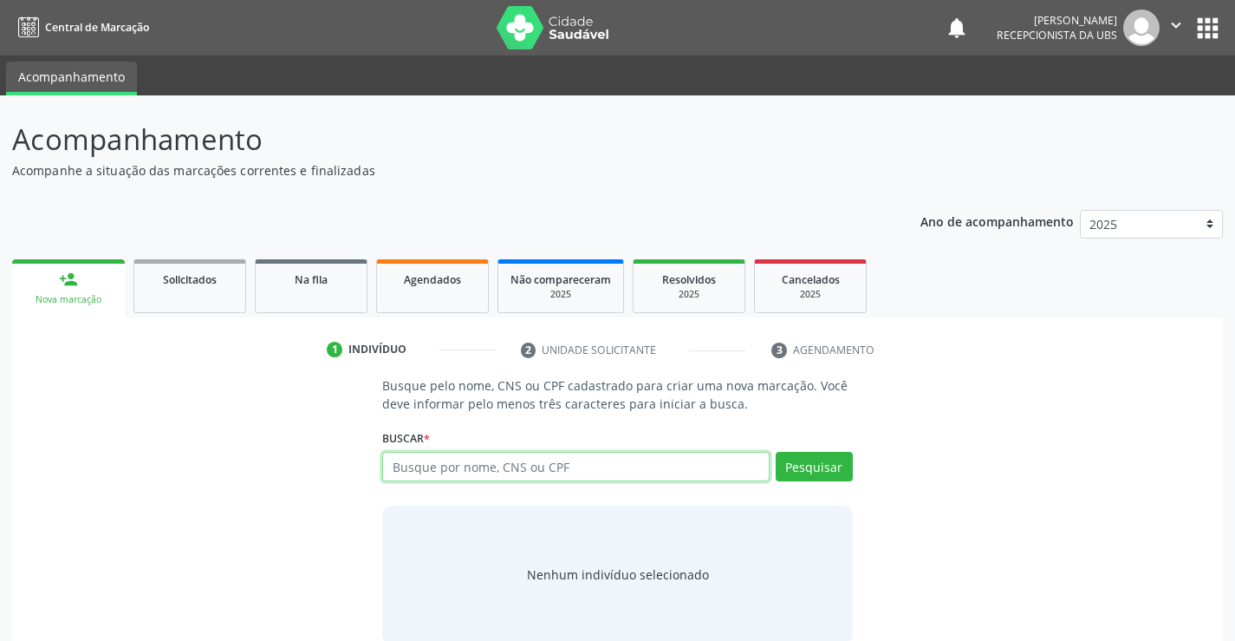
click at [526, 474] on input "text" at bounding box center [575, 466] width 387 height 29
type input "francisca maria moraes"
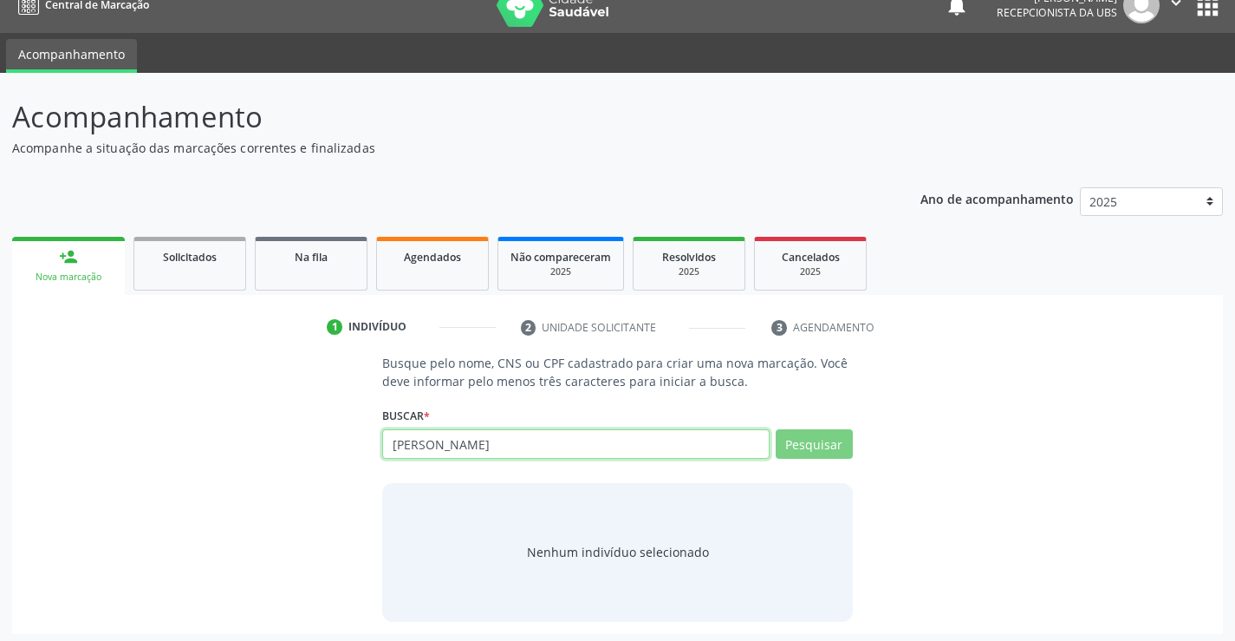
scroll to position [28, 0]
